Goal: Information Seeking & Learning: Learn about a topic

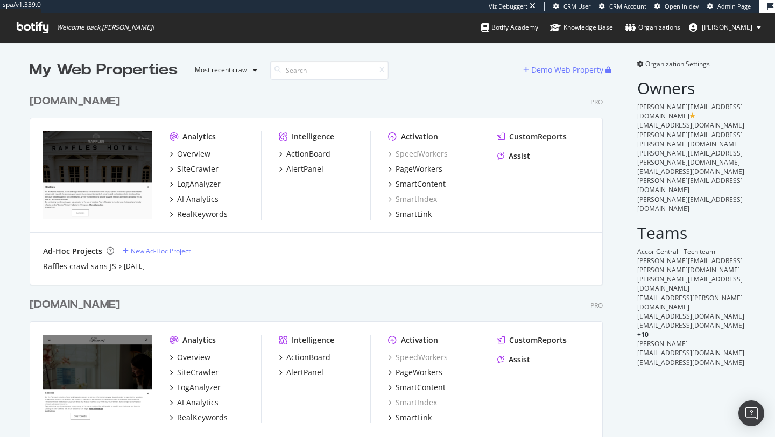
scroll to position [437, 775]
click at [77, 310] on div "[DOMAIN_NAME]" at bounding box center [75, 305] width 90 height 16
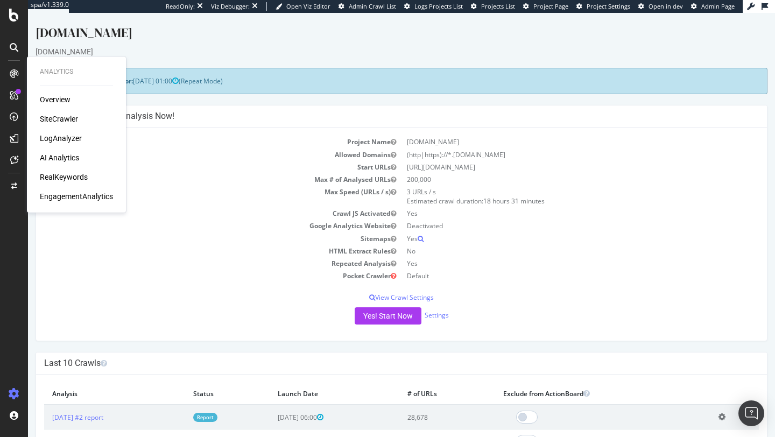
click at [69, 160] on div "AI Analytics" at bounding box center [59, 157] width 39 height 11
